Goal: Transaction & Acquisition: Purchase product/service

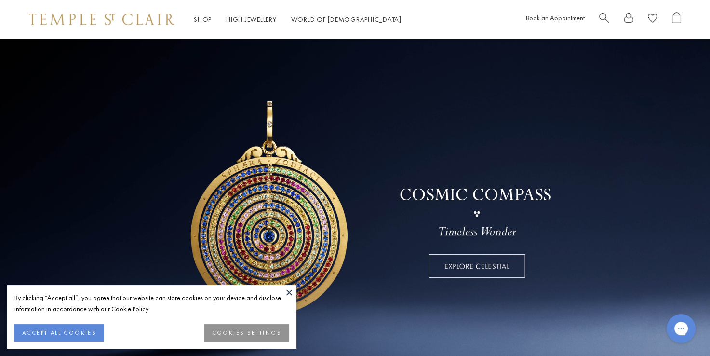
click at [289, 293] on button at bounding box center [289, 292] width 14 height 14
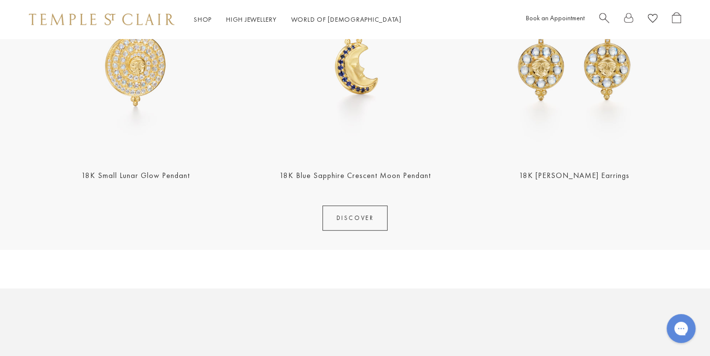
scroll to position [495, 0]
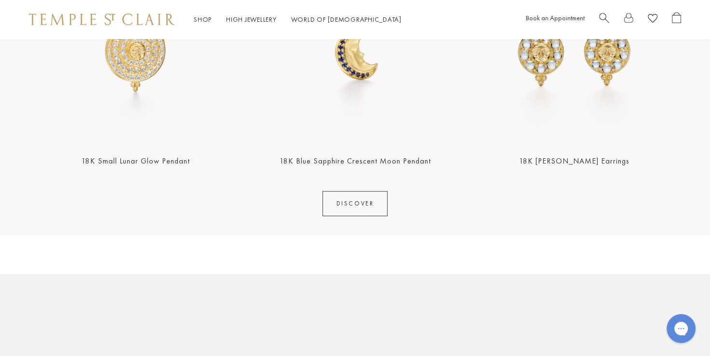
click at [370, 216] on link "DISCOVER" at bounding box center [356, 203] width 66 height 25
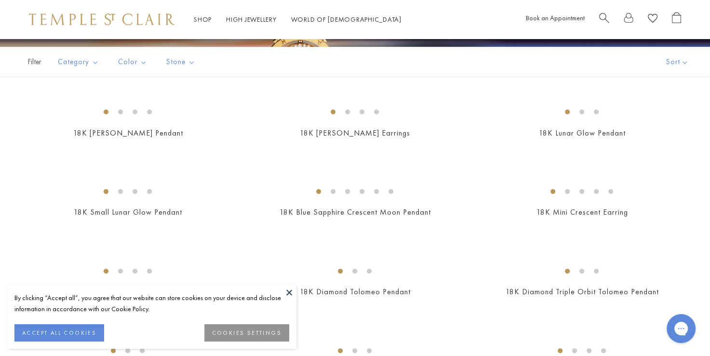
scroll to position [193, 0]
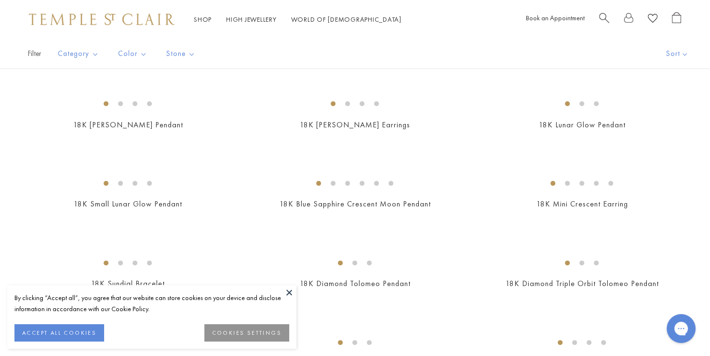
click at [288, 295] on button at bounding box center [289, 292] width 14 height 14
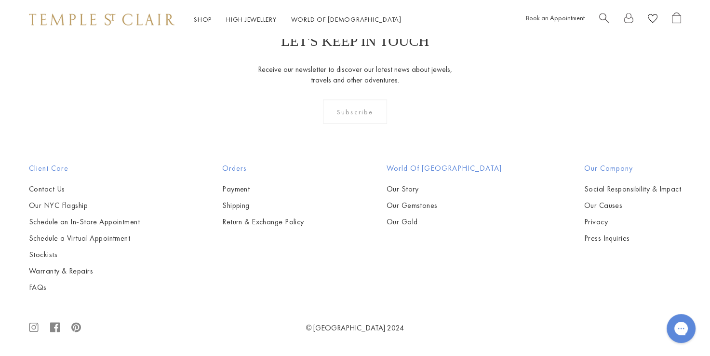
scroll to position [2995, 0]
click at [0, 0] on img at bounding box center [0, 0] width 0 height 0
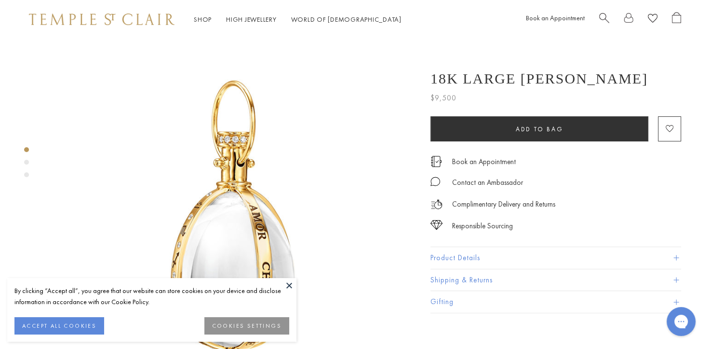
click at [284, 285] on button at bounding box center [289, 285] width 14 height 14
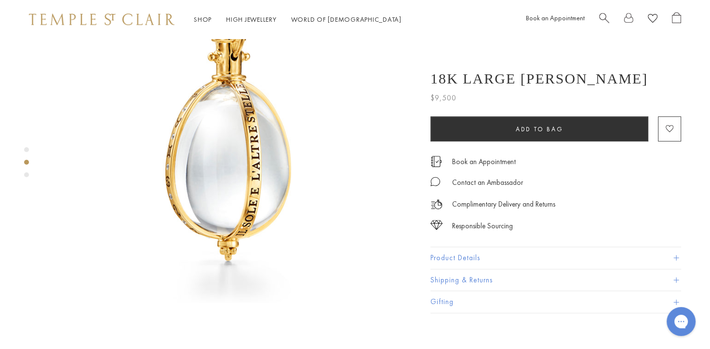
scroll to position [495, 0]
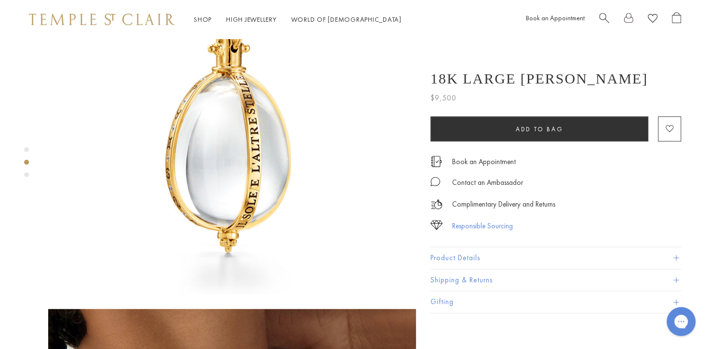
click at [504, 229] on div "Responsible Sourcing" at bounding box center [482, 226] width 61 height 12
